Goal: Task Accomplishment & Management: Use online tool/utility

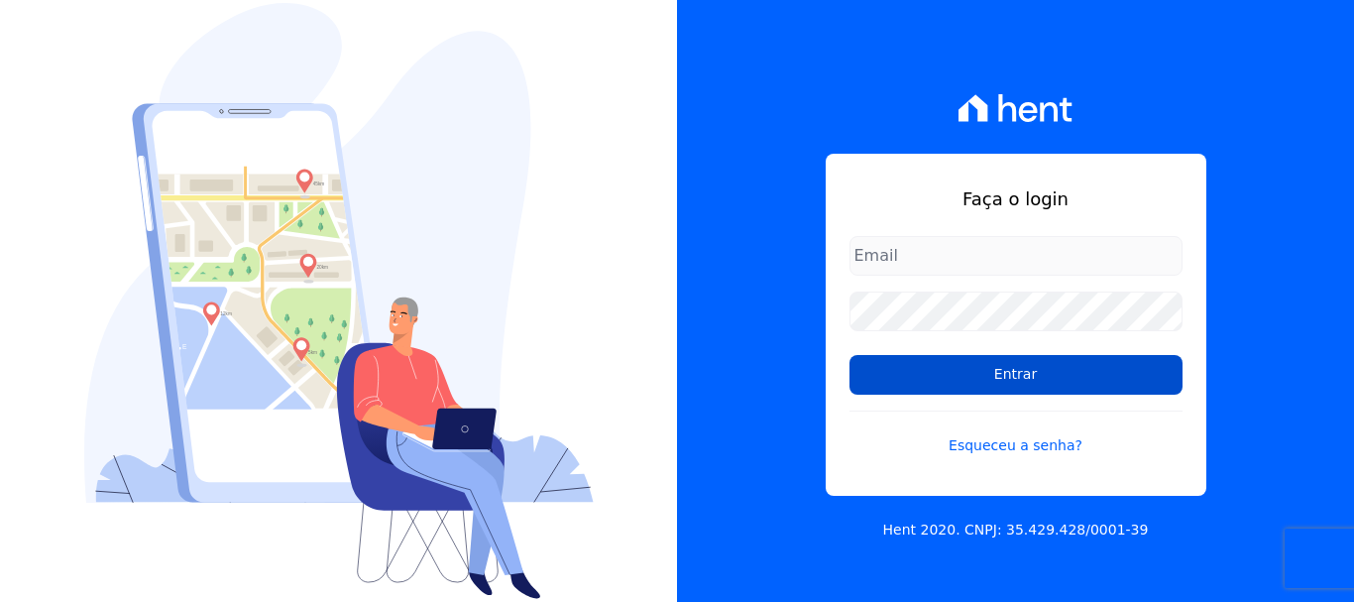
type input "[PERSON_NAME][EMAIL_ADDRESS][DOMAIN_NAME]"
click at [1010, 389] on input "Entrar" at bounding box center [1015, 375] width 333 height 40
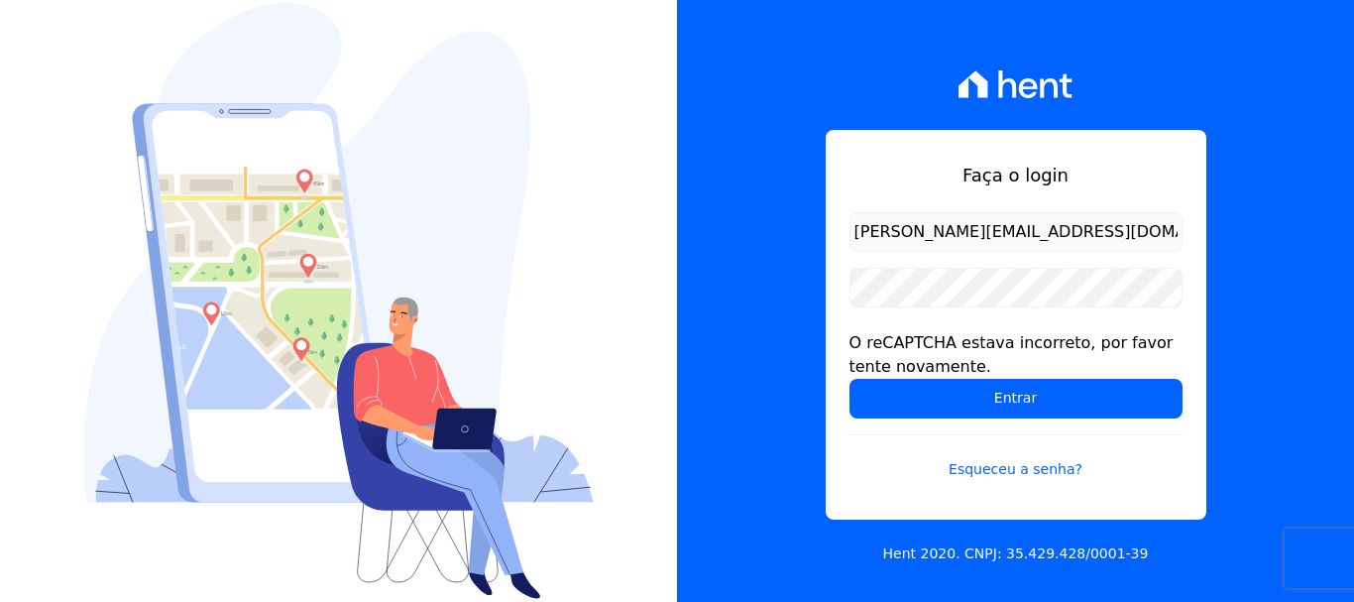
click at [1029, 234] on input "[PERSON_NAME][EMAIL_ADDRESS][DOMAIN_NAME]" at bounding box center [1015, 232] width 333 height 40
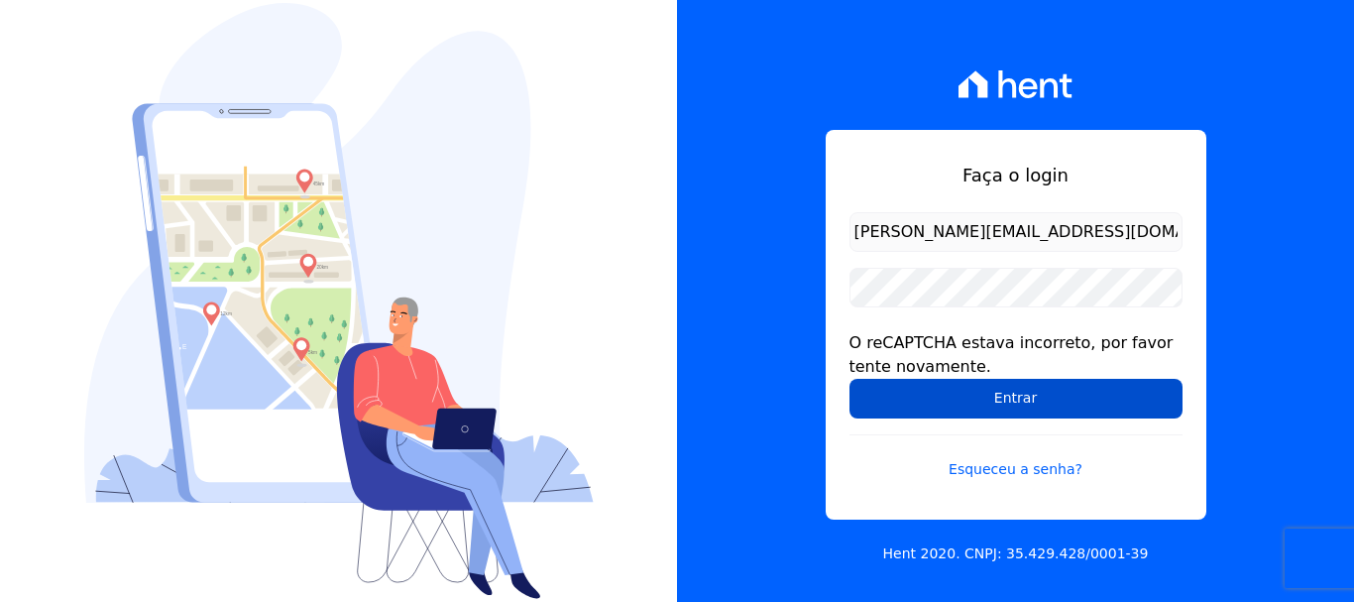
click at [1014, 397] on input "Entrar" at bounding box center [1015, 399] width 333 height 40
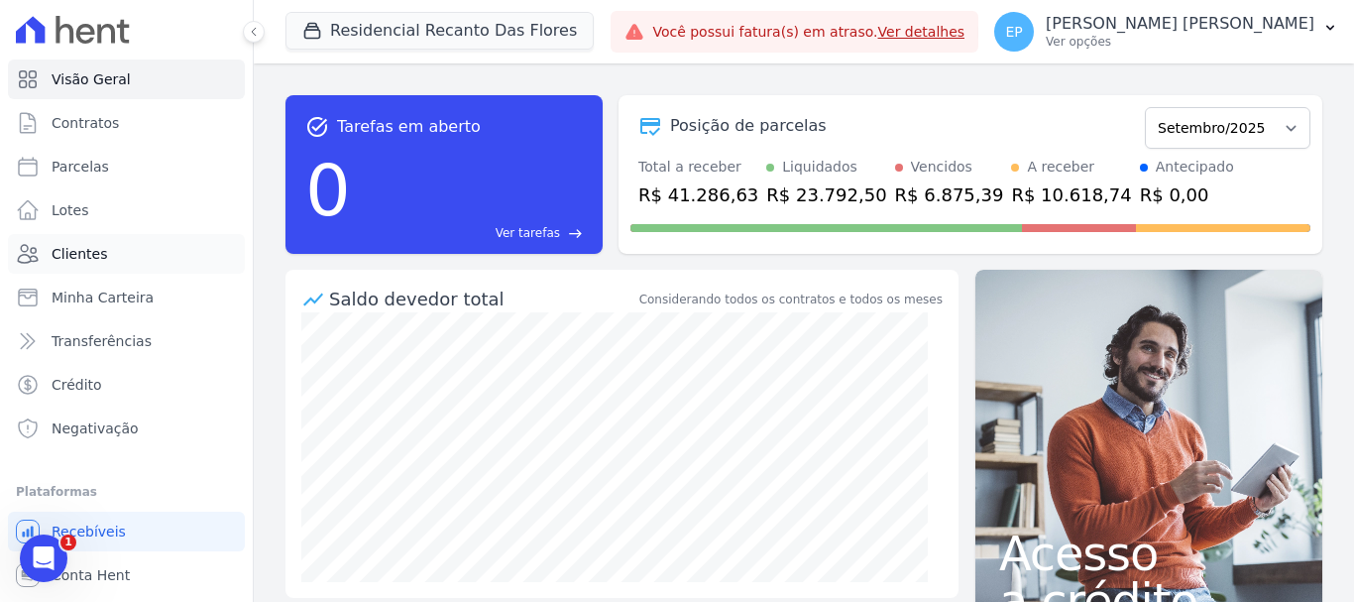
click at [95, 259] on span "Clientes" at bounding box center [80, 254] width 56 height 20
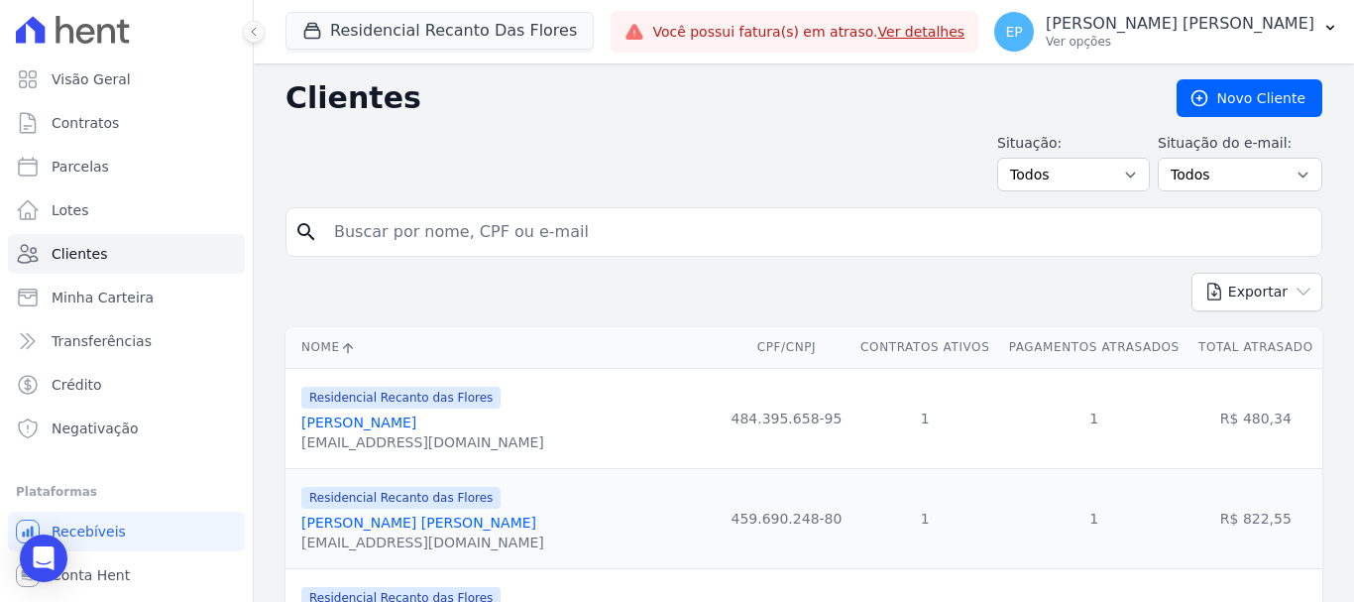
click at [381, 230] on input "search" at bounding box center [817, 232] width 991 height 40
type input "pedro ga"
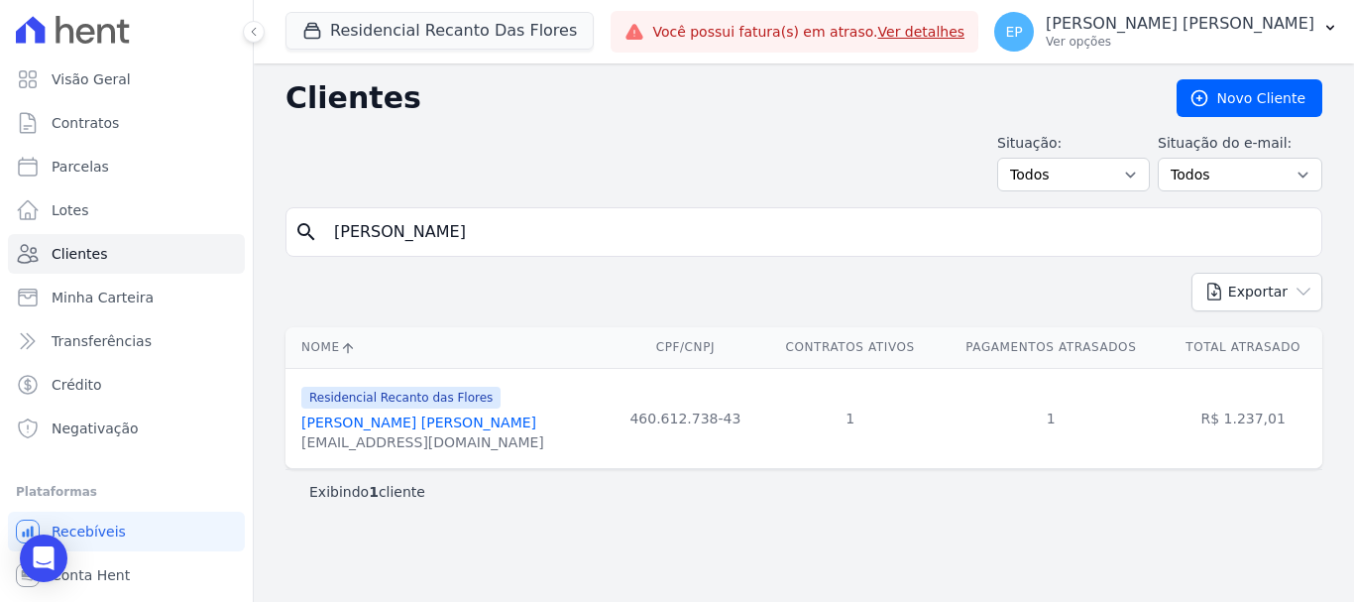
click at [408, 424] on link "Pedro Gabriel Guimaraes Da Silva" at bounding box center [418, 422] width 235 height 16
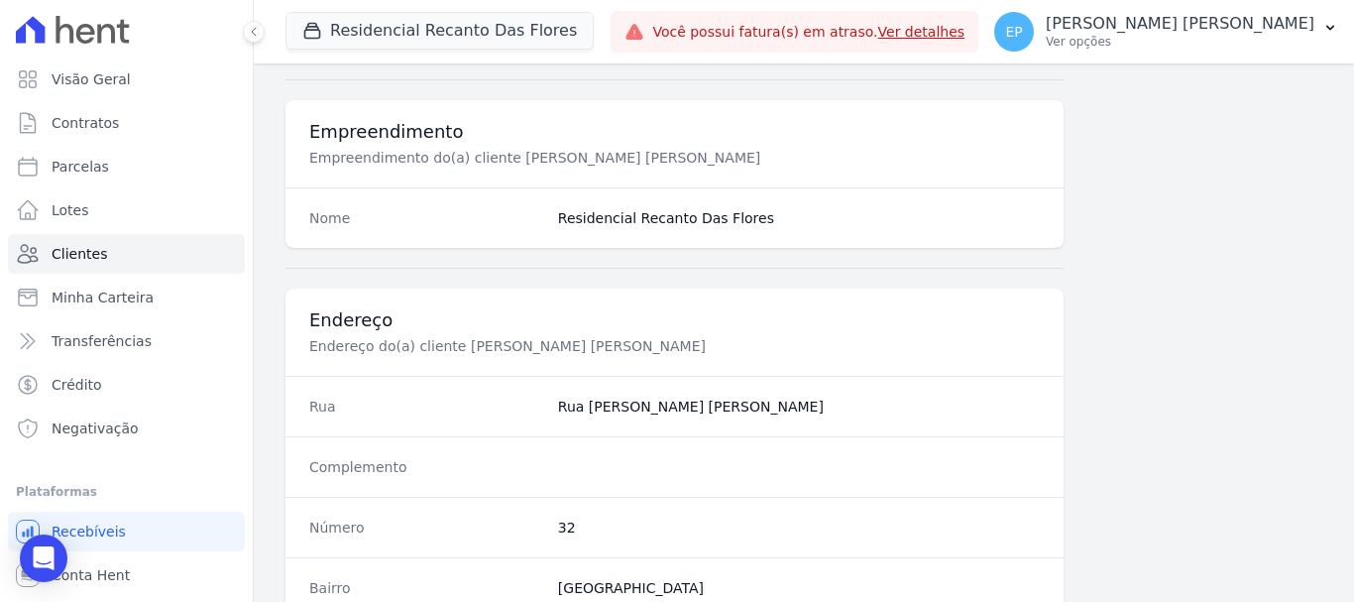
scroll to position [1253, 0]
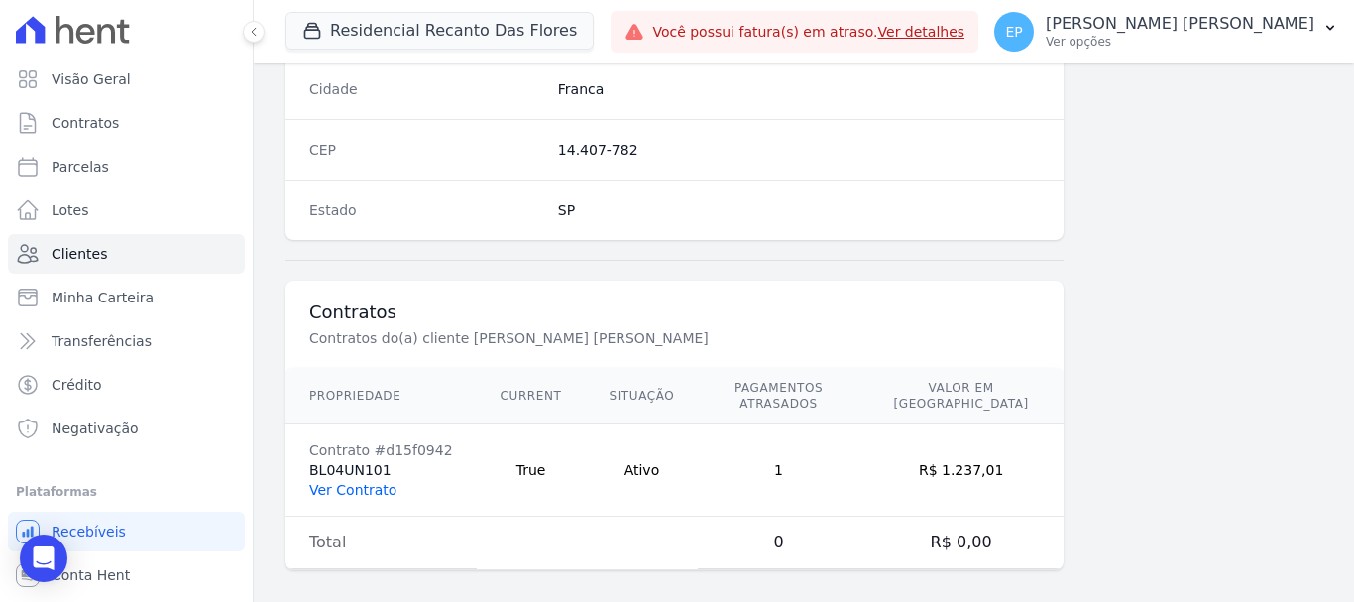
click at [344, 482] on link "Ver Contrato" at bounding box center [352, 490] width 87 height 16
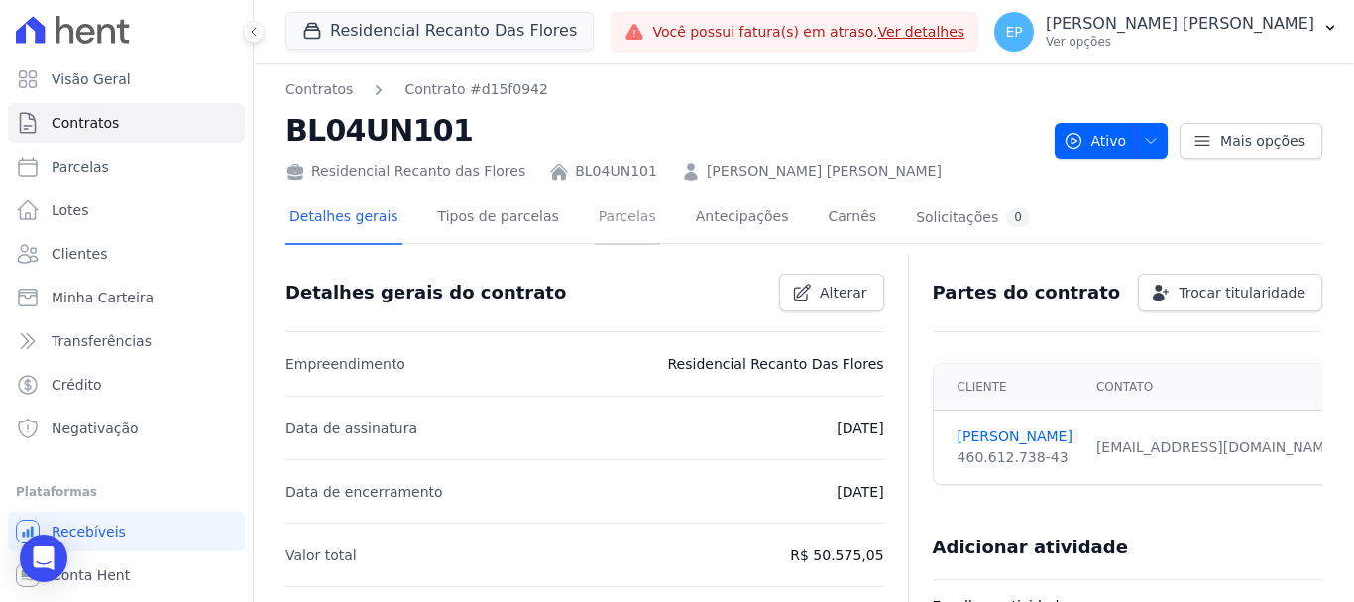
click at [595, 221] on link "Parcelas" at bounding box center [627, 218] width 65 height 53
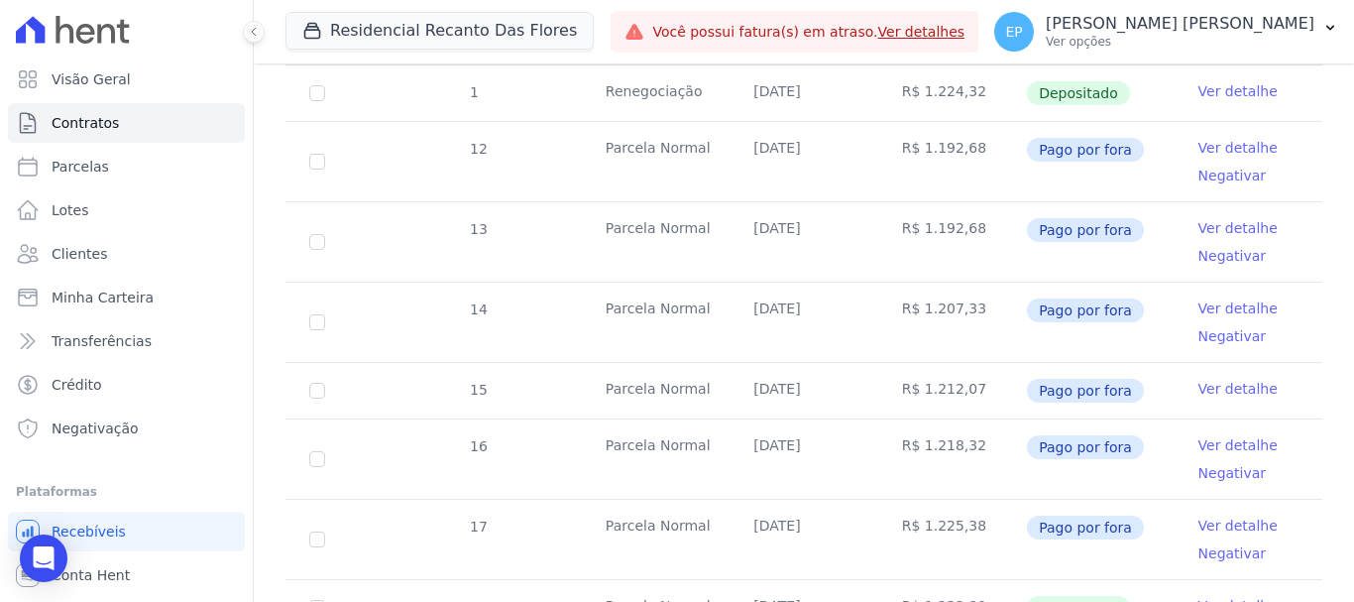
scroll to position [892, 0]
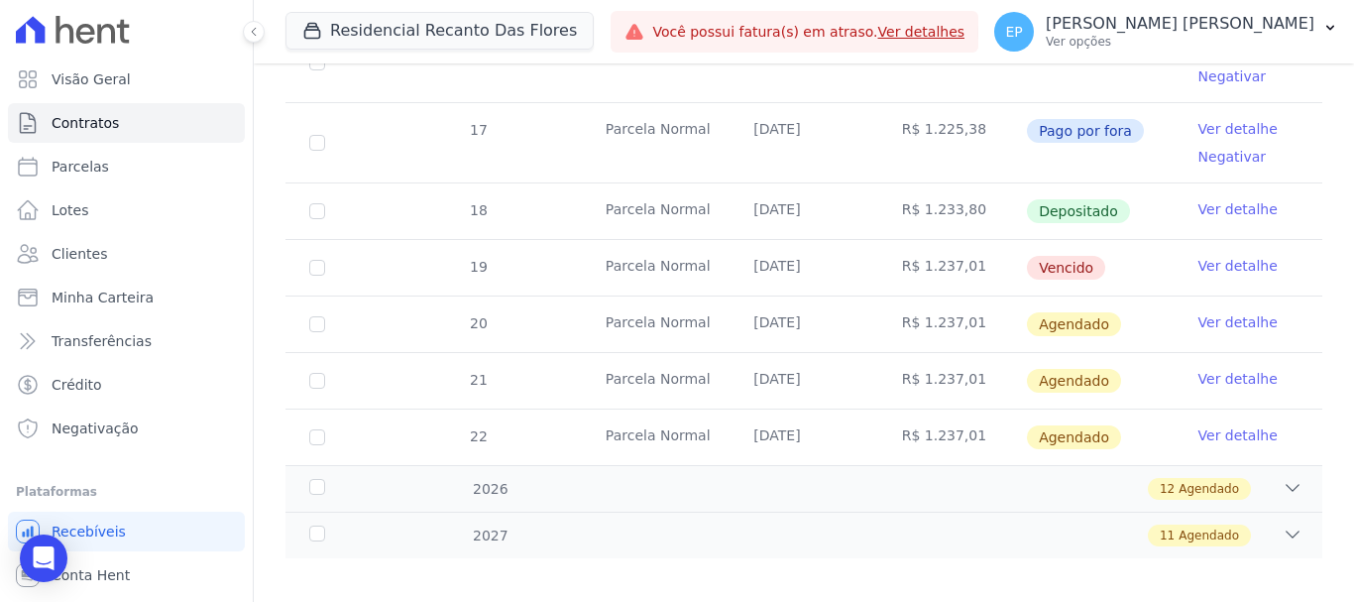
click at [1198, 256] on link "Ver detalhe" at bounding box center [1237, 266] width 79 height 20
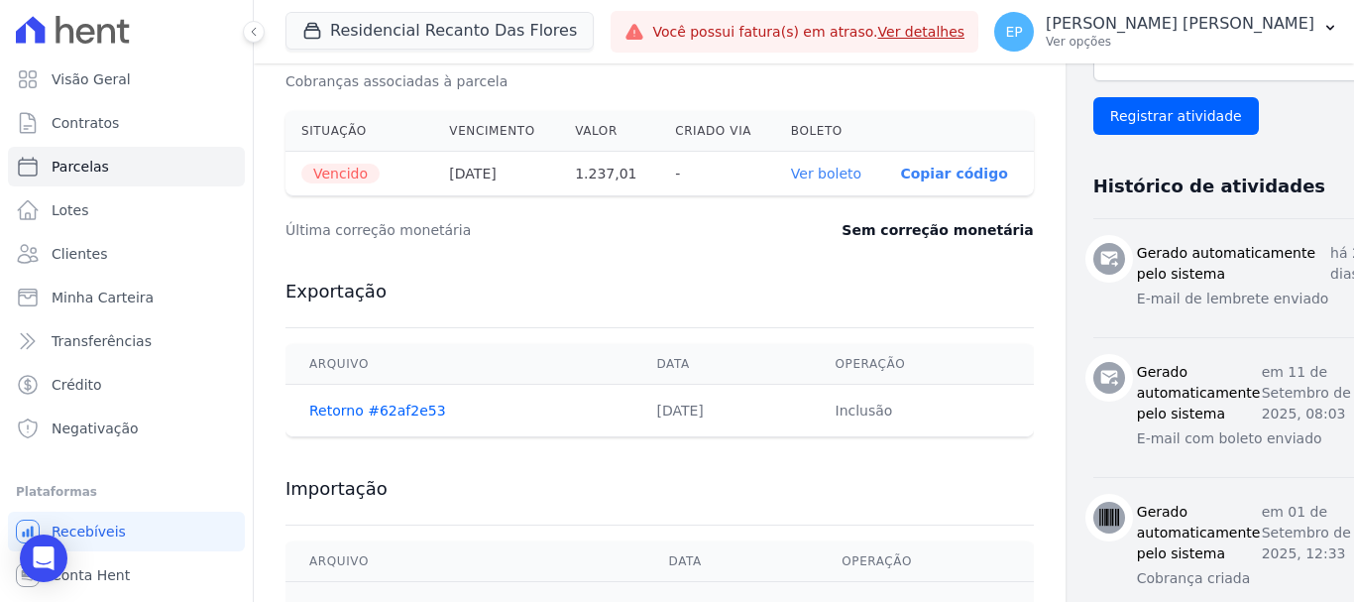
scroll to position [694, 0]
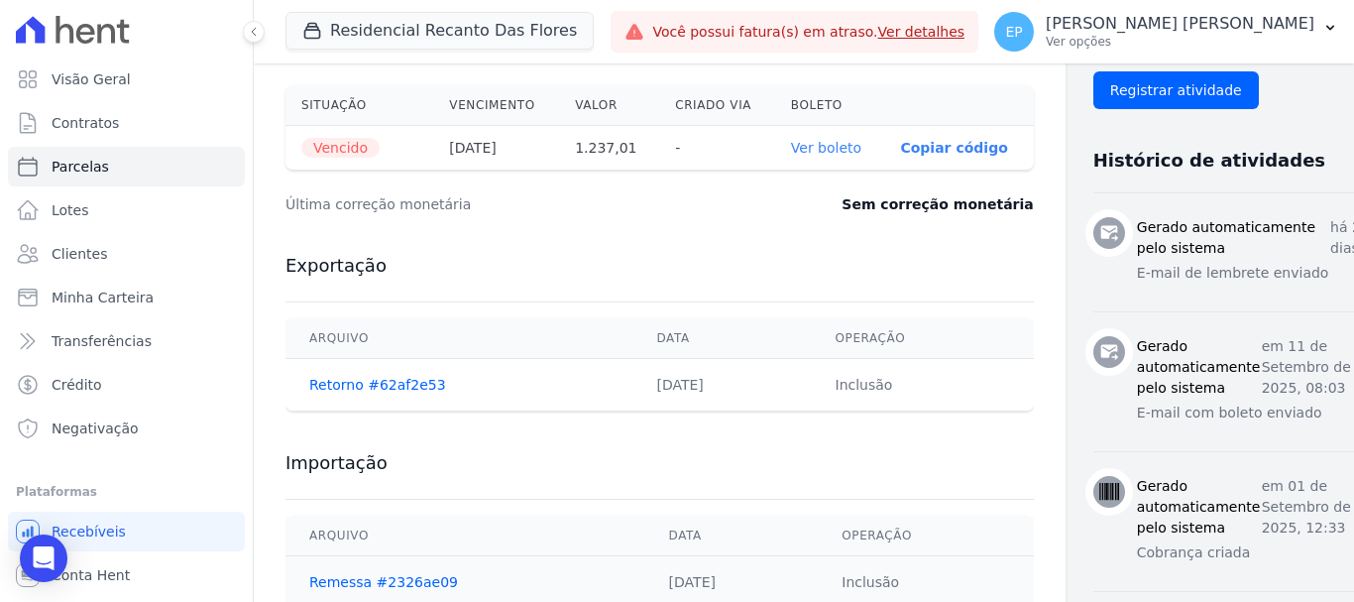
click at [900, 148] on p "Copiar código" at bounding box center [953, 148] width 107 height 16
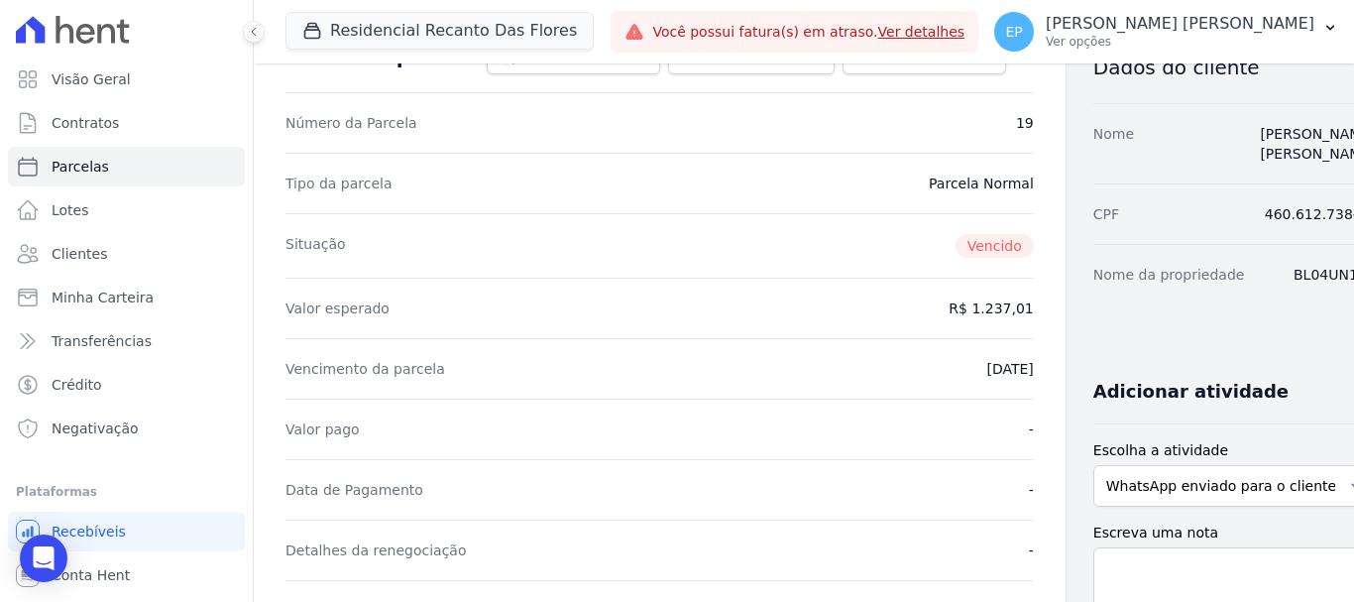
scroll to position [0, 0]
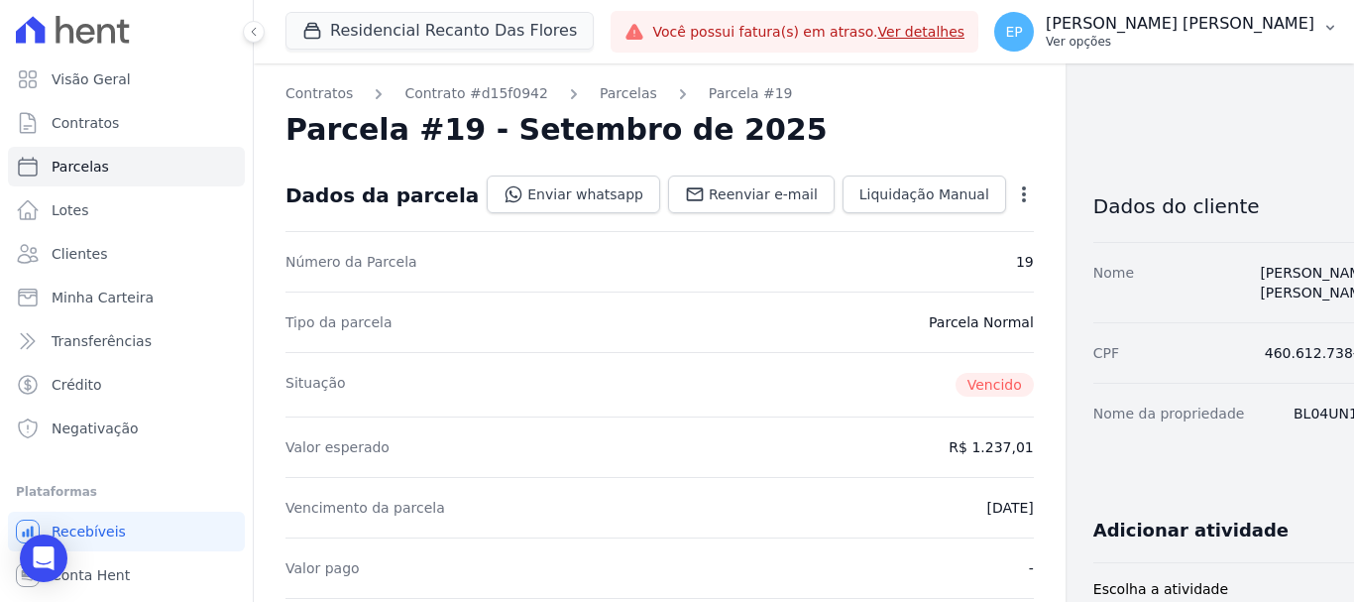
click at [1275, 41] on p "Ver opções" at bounding box center [1180, 42] width 269 height 16
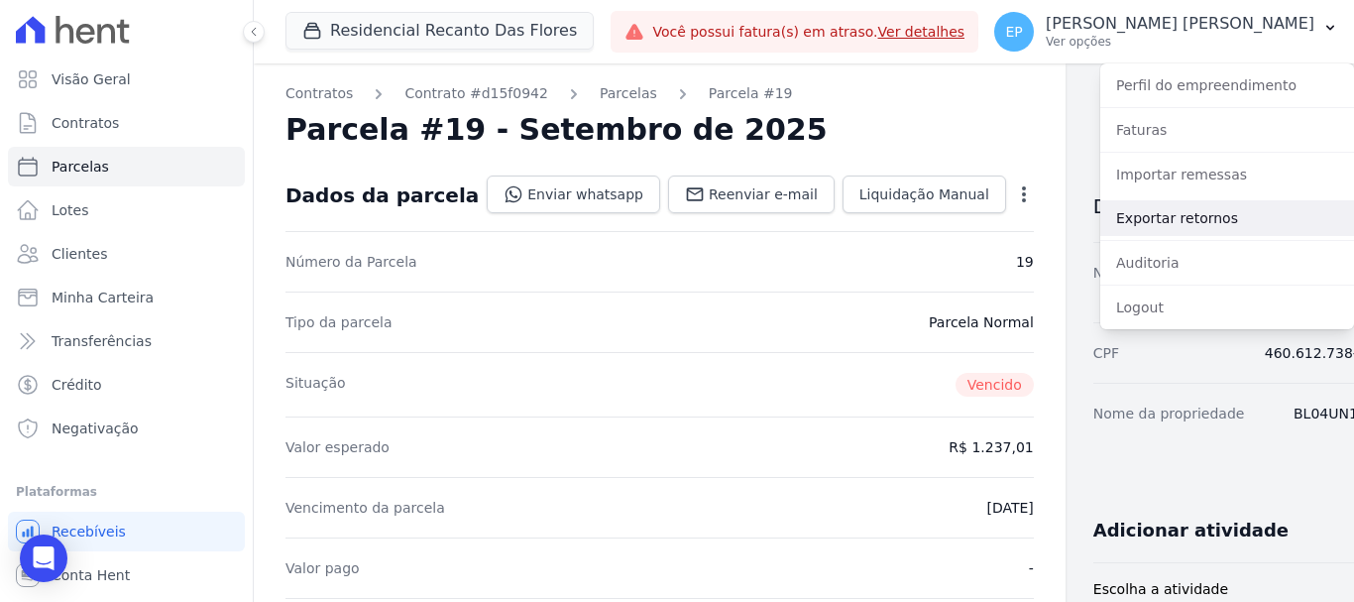
click at [1153, 221] on link "Exportar retornos" at bounding box center [1227, 218] width 254 height 36
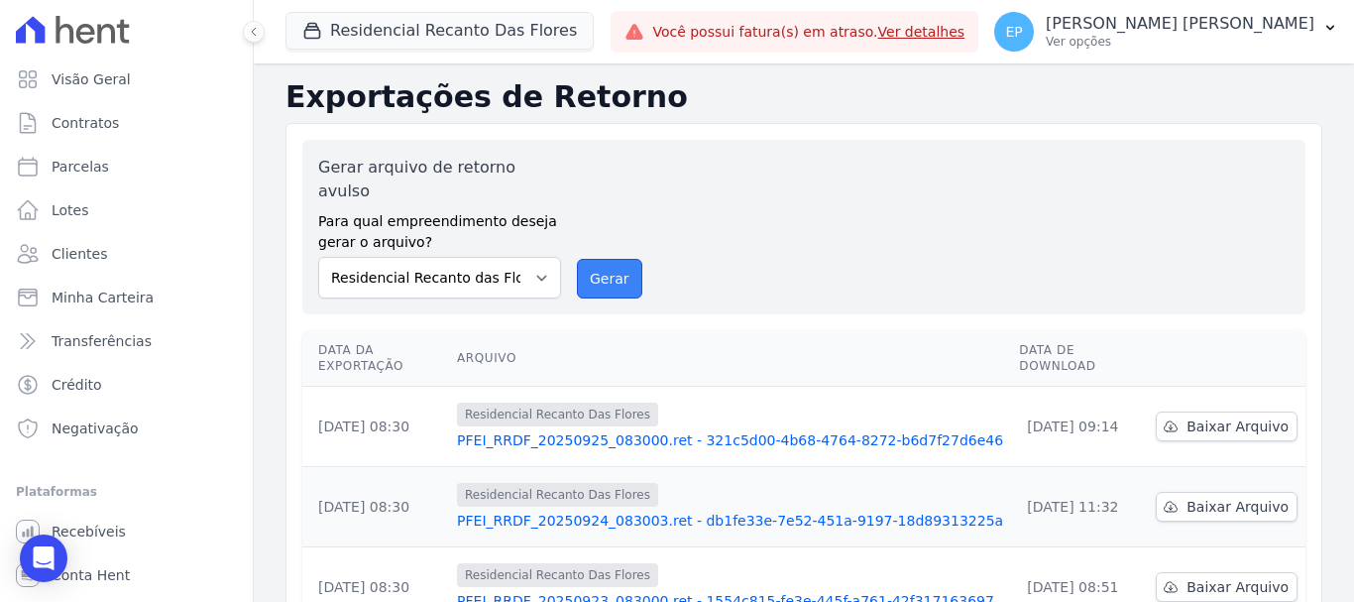
drag, startPoint x: 612, startPoint y: 260, endPoint x: 751, endPoint y: 139, distance: 184.8
click at [611, 259] on button "Gerar" at bounding box center [609, 279] width 65 height 40
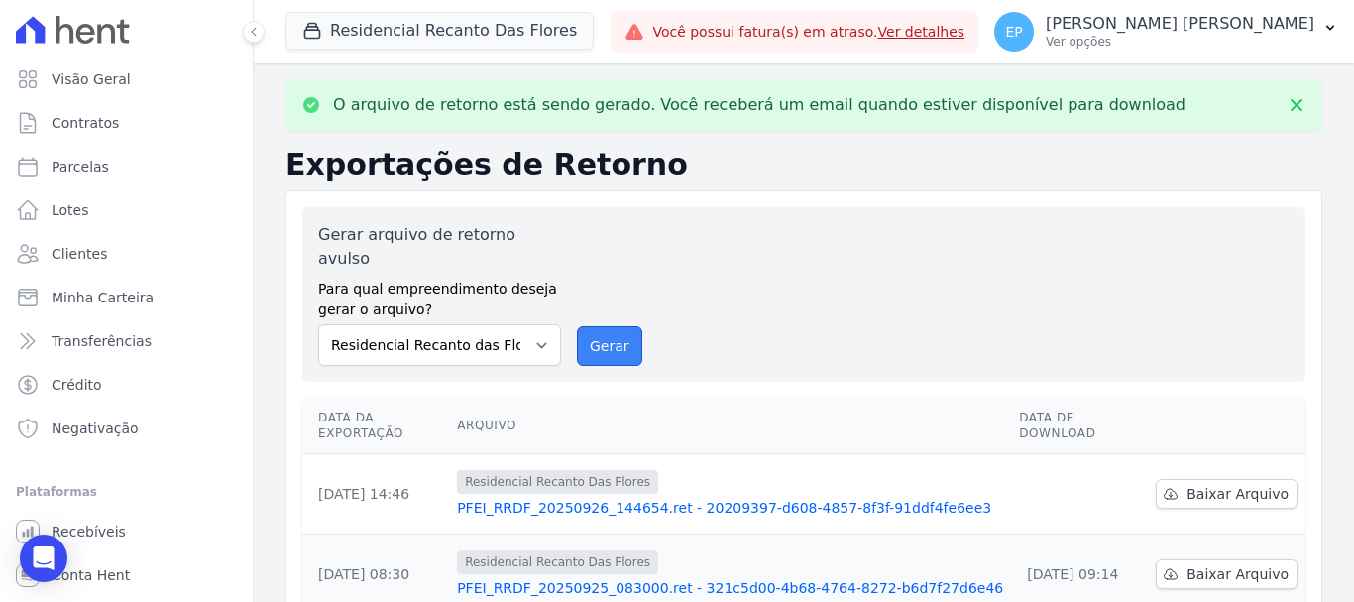
click at [602, 326] on button "Gerar" at bounding box center [609, 346] width 65 height 40
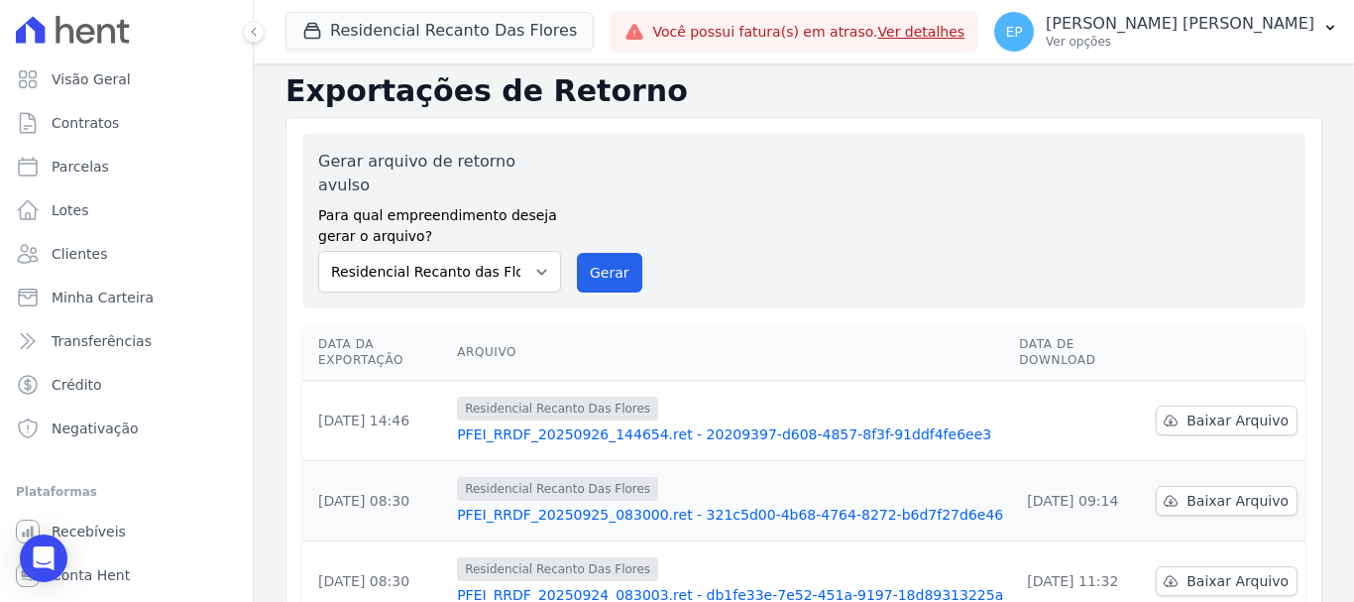
scroll to position [198, 0]
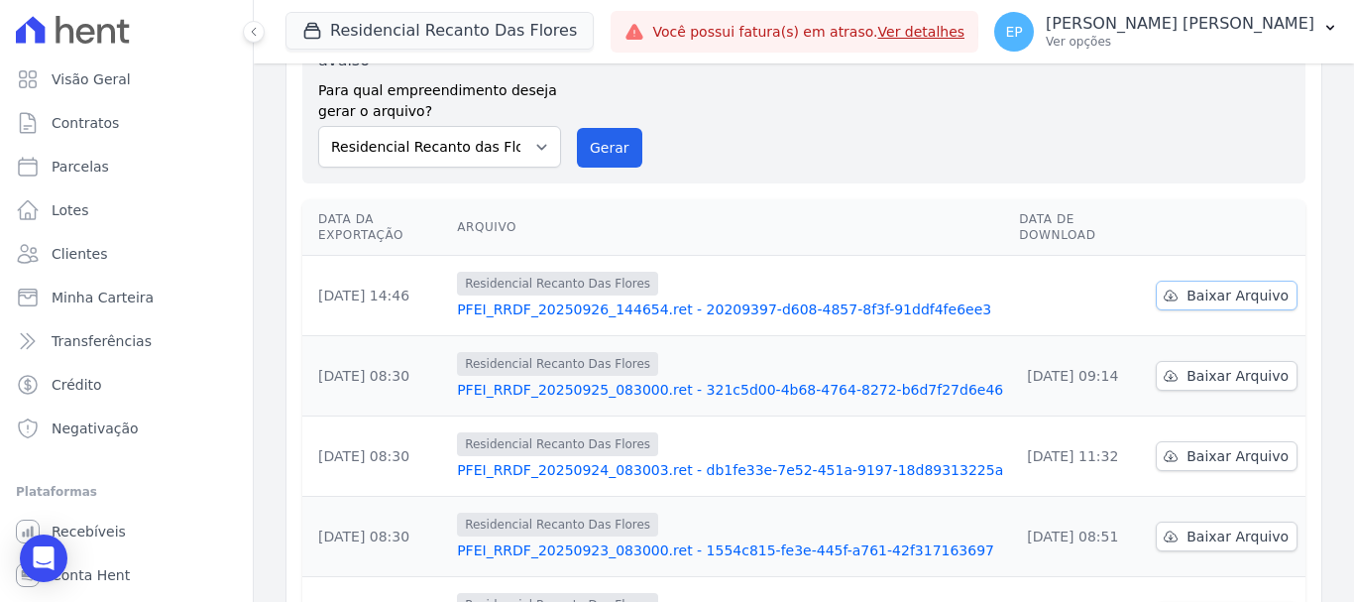
click at [1207, 285] on span "Baixar Arquivo" at bounding box center [1237, 295] width 102 height 20
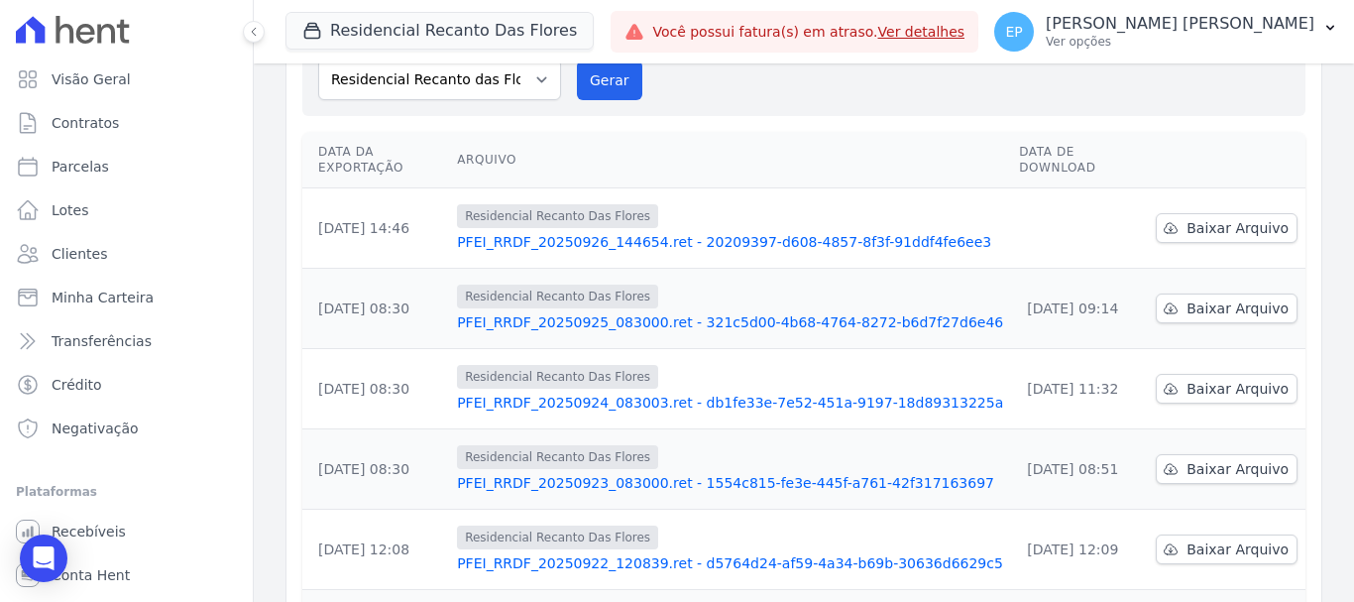
scroll to position [131, 0]
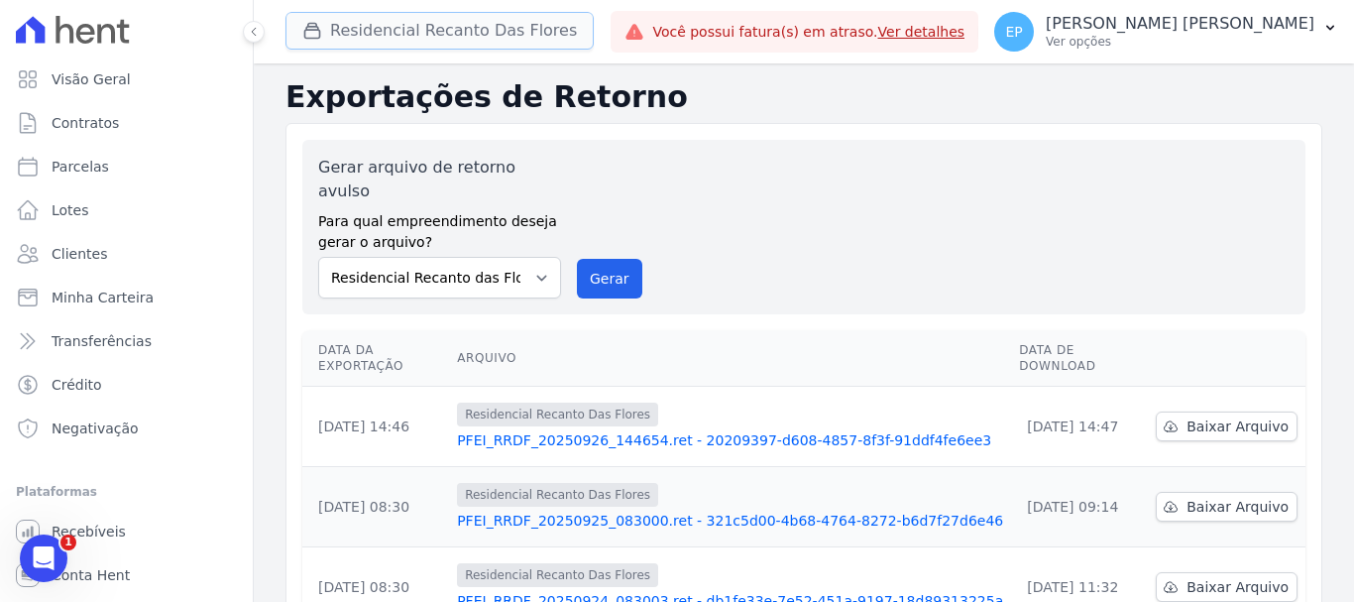
click at [367, 26] on button "Residencial Recanto Das Flores" at bounding box center [439, 31] width 308 height 38
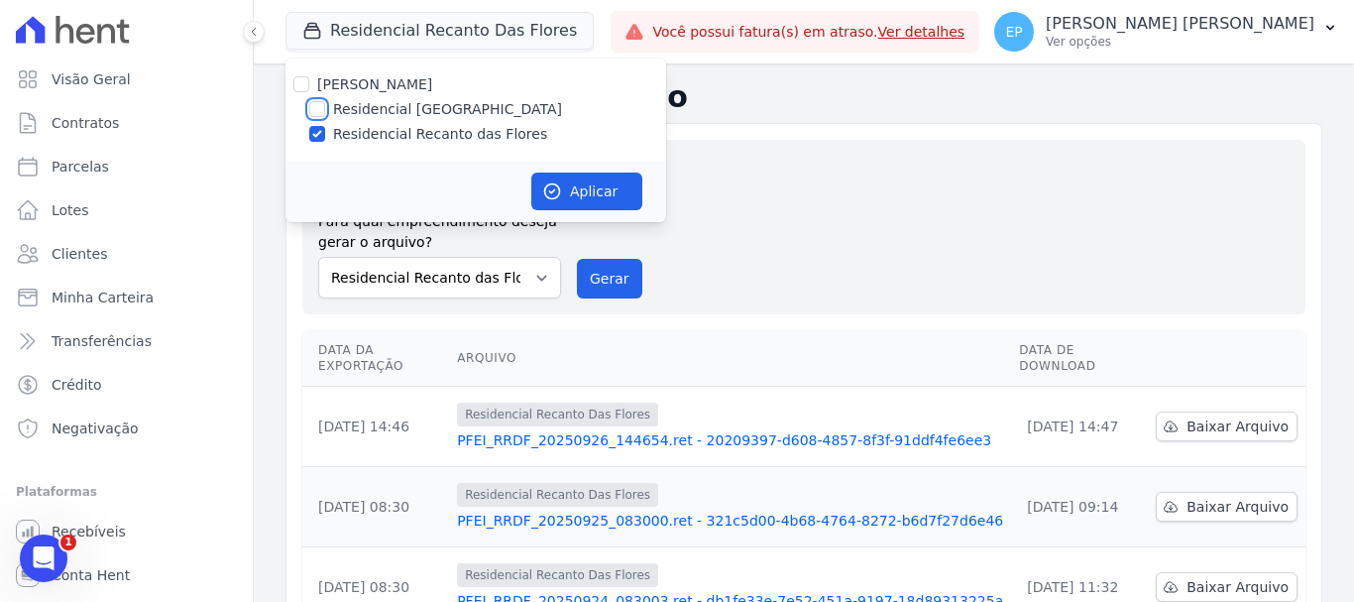
drag, startPoint x: 314, startPoint y: 115, endPoint x: 307, endPoint y: 129, distance: 15.5
click at [314, 114] on input "Residencial Piazza Di Siena" at bounding box center [317, 109] width 16 height 16
checkbox input "true"
click at [314, 132] on input "Residencial Recanto das Flores" at bounding box center [317, 134] width 16 height 16
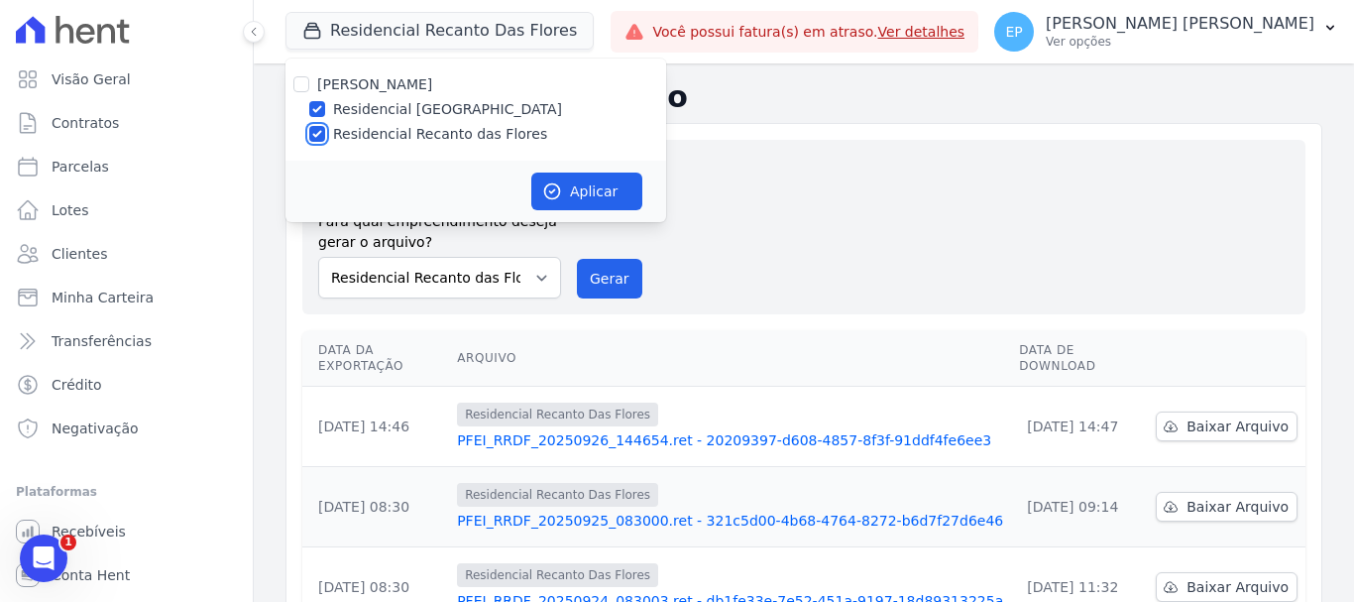
checkbox input "false"
click at [599, 197] on button "Aplicar" at bounding box center [586, 191] width 111 height 38
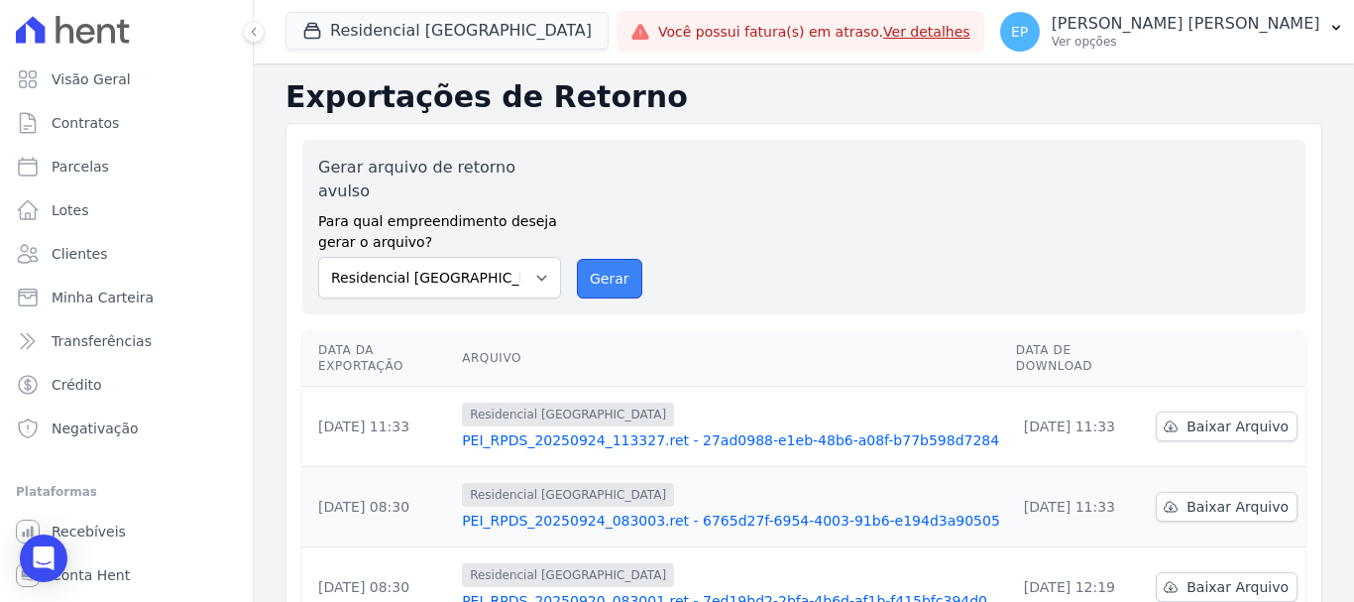
click at [596, 259] on button "Gerar" at bounding box center [609, 279] width 65 height 40
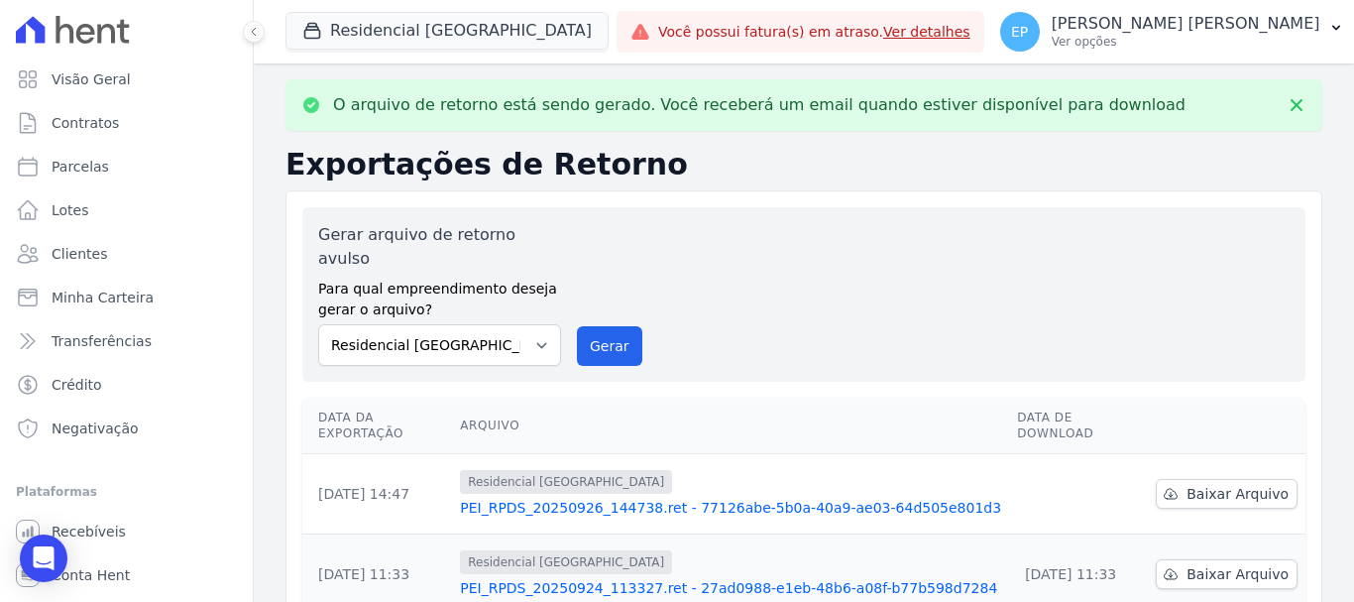
scroll to position [99, 0]
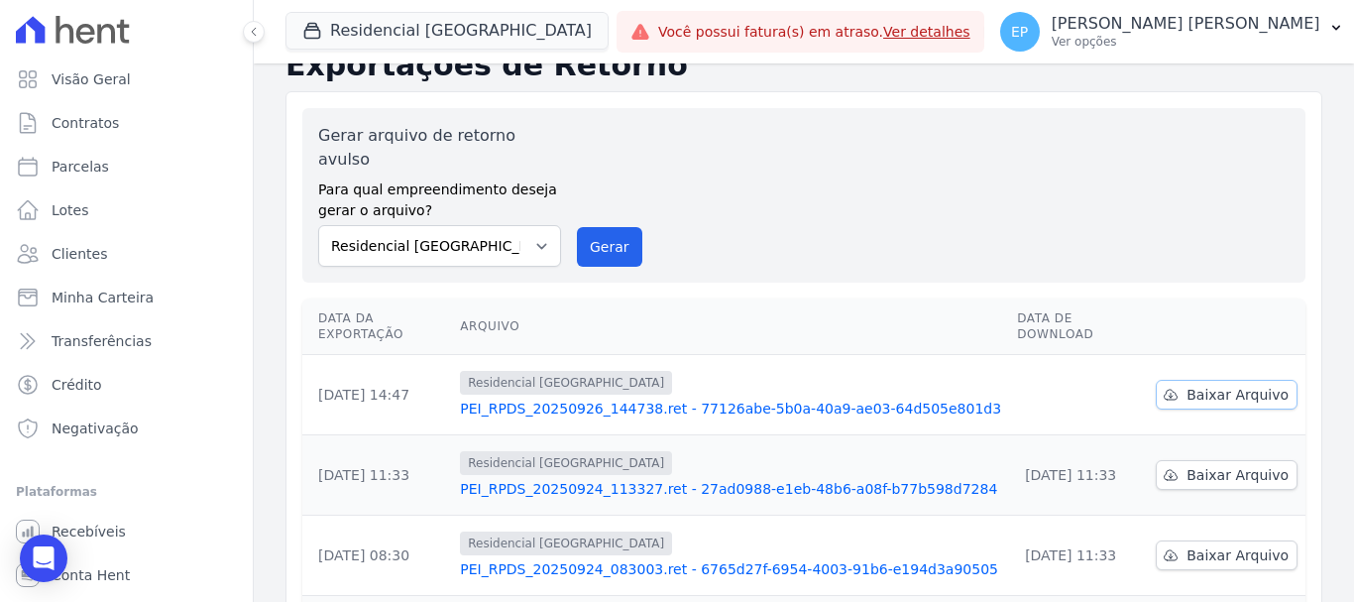
click at [1221, 385] on span "Baixar Arquivo" at bounding box center [1237, 395] width 102 height 20
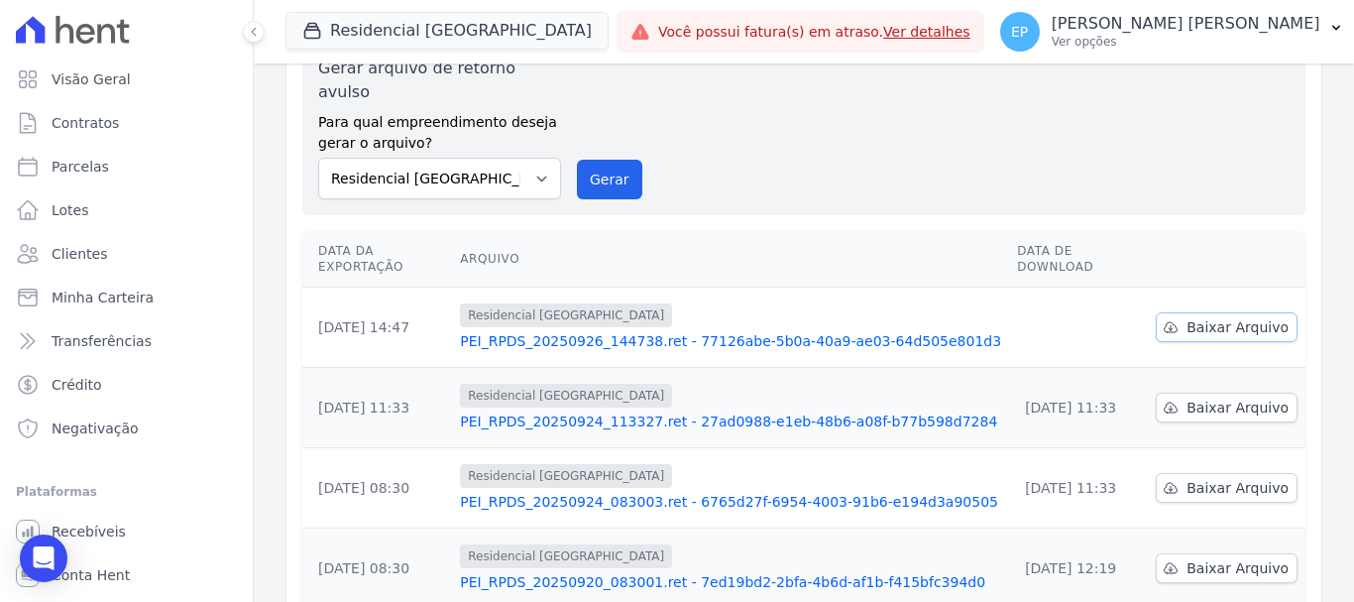
scroll to position [32, 0]
